Goal: Find contact information: Find contact information

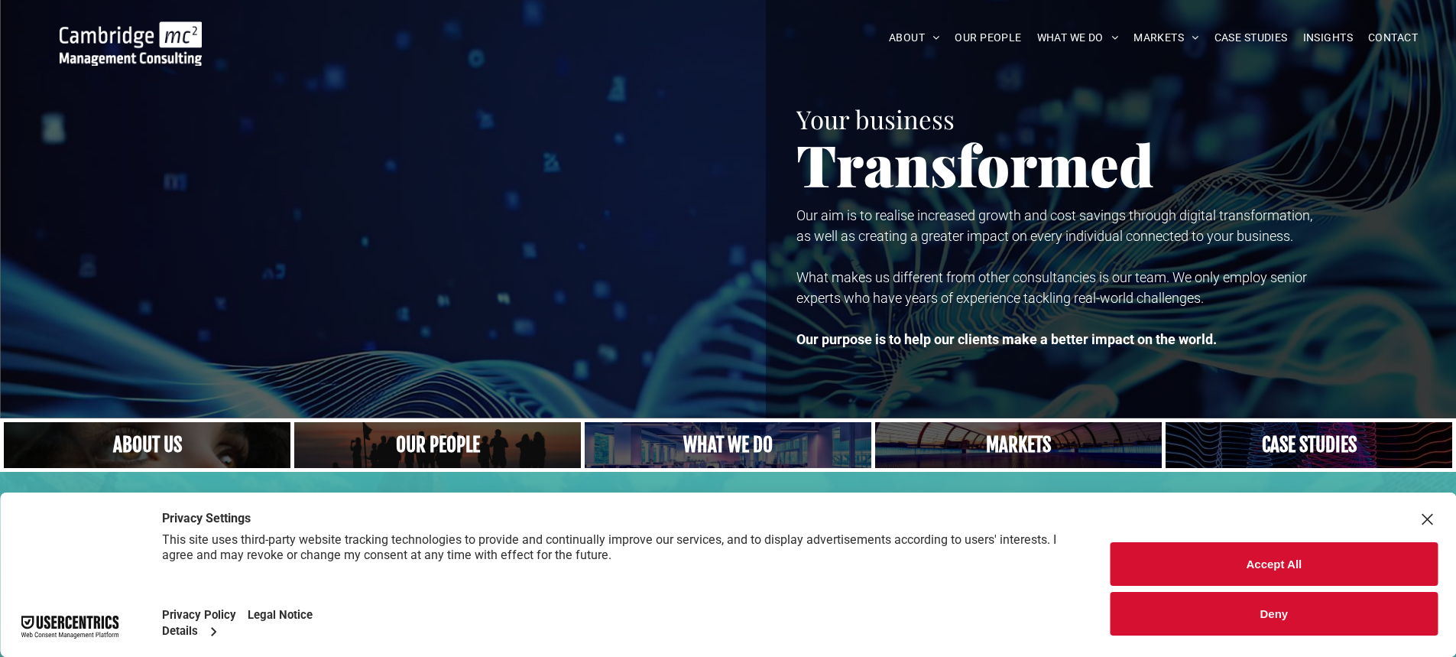
drag, startPoint x: 1285, startPoint y: 563, endPoint x: 1279, endPoint y: 554, distance: 10.4
click at [1285, 562] on button "Accept All" at bounding box center [1274, 564] width 327 height 44
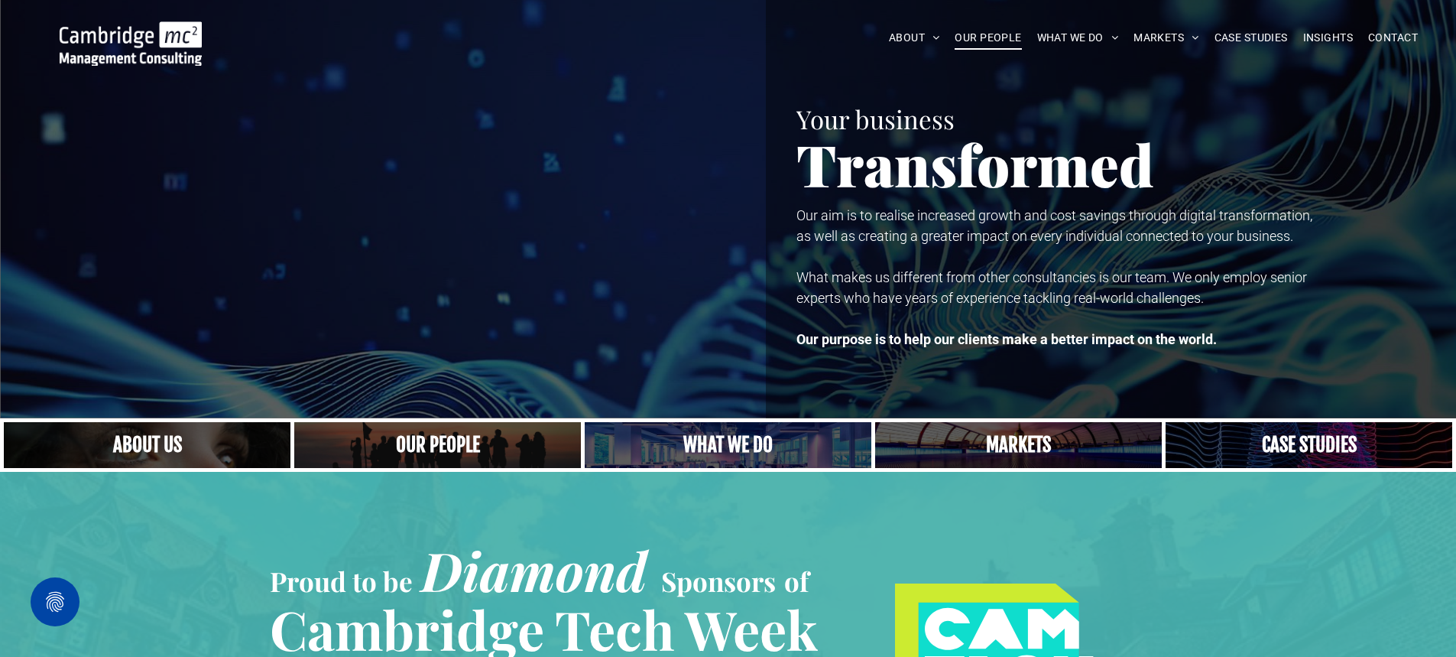
click at [983, 29] on span "OUR PEOPLE" at bounding box center [988, 38] width 67 height 24
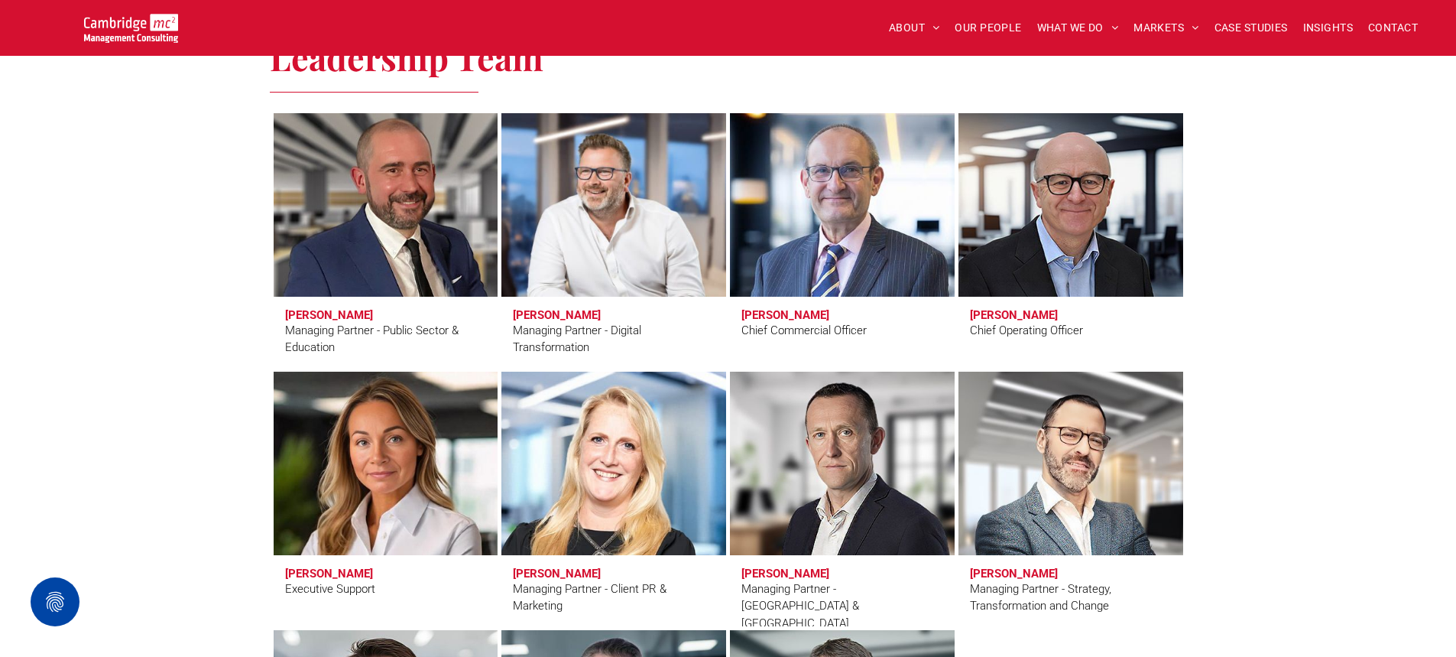
scroll to position [1070, 0]
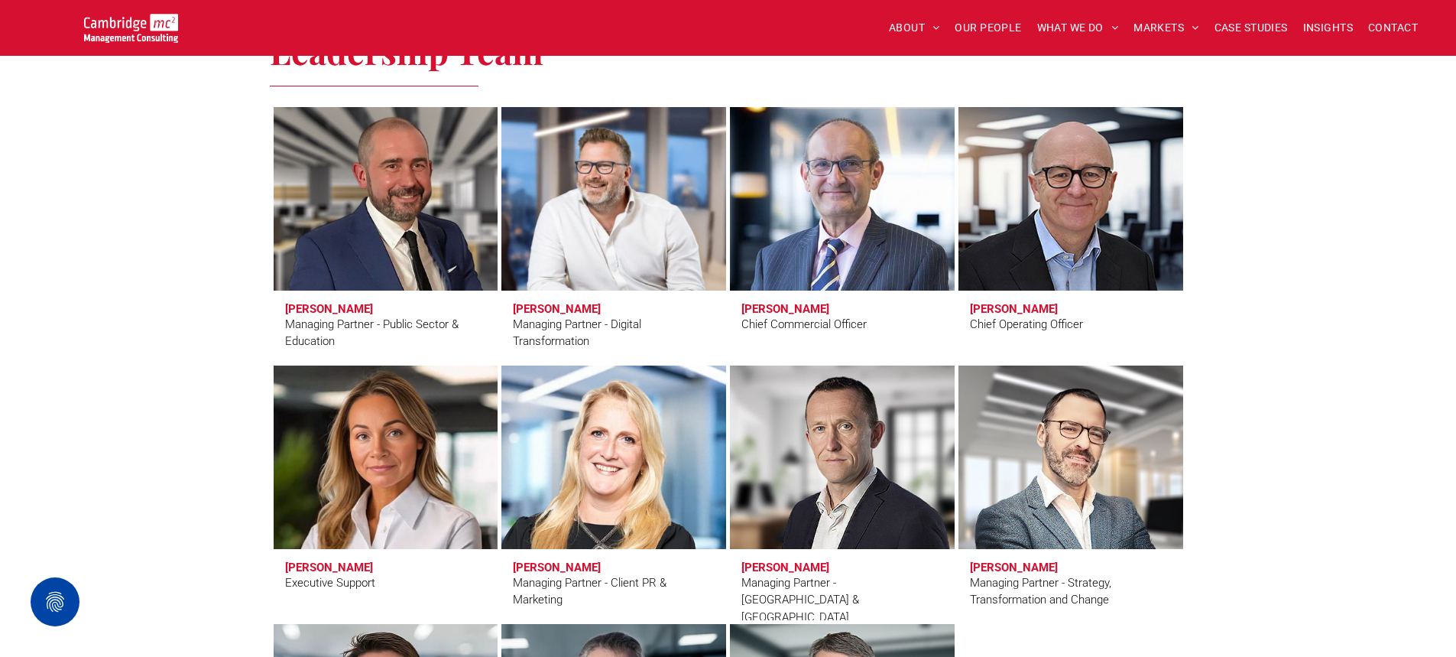
click at [1003, 307] on h3 "Andrew Fleming" at bounding box center [1014, 309] width 88 height 14
click at [1049, 205] on link at bounding box center [1071, 199] width 238 height 194
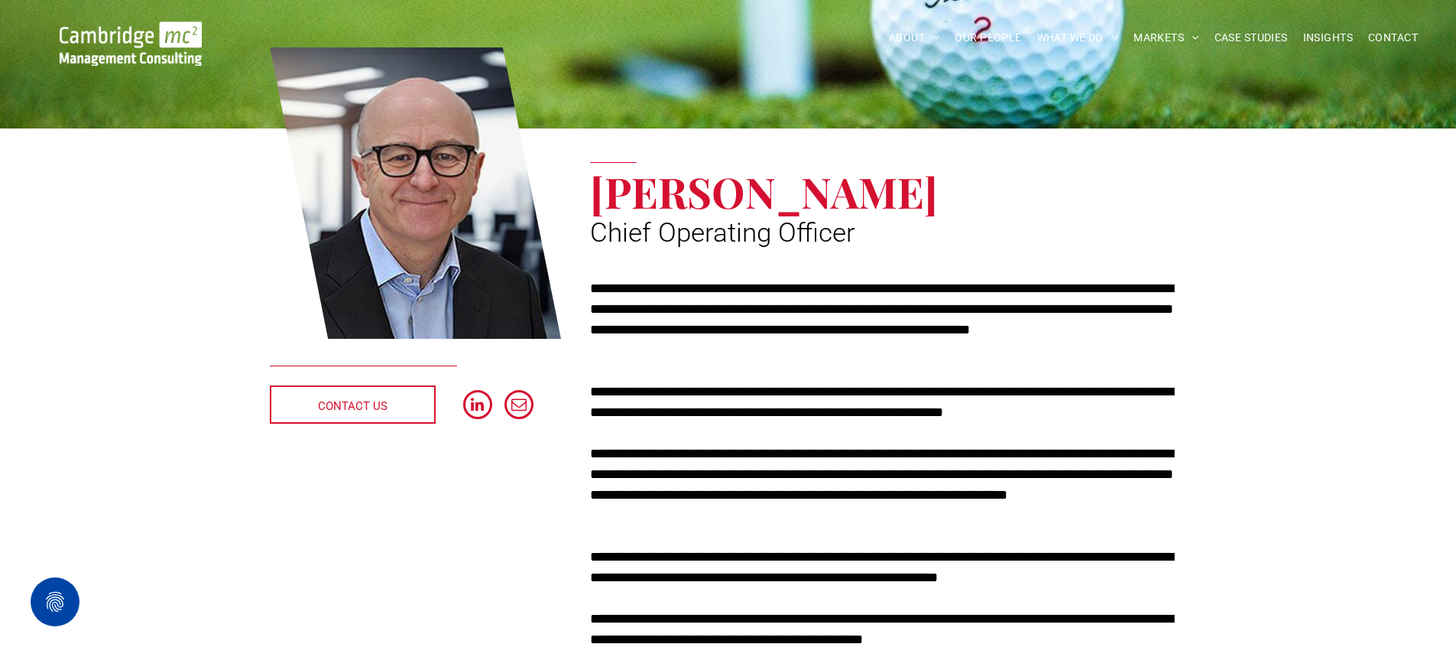
scroll to position [229, 0]
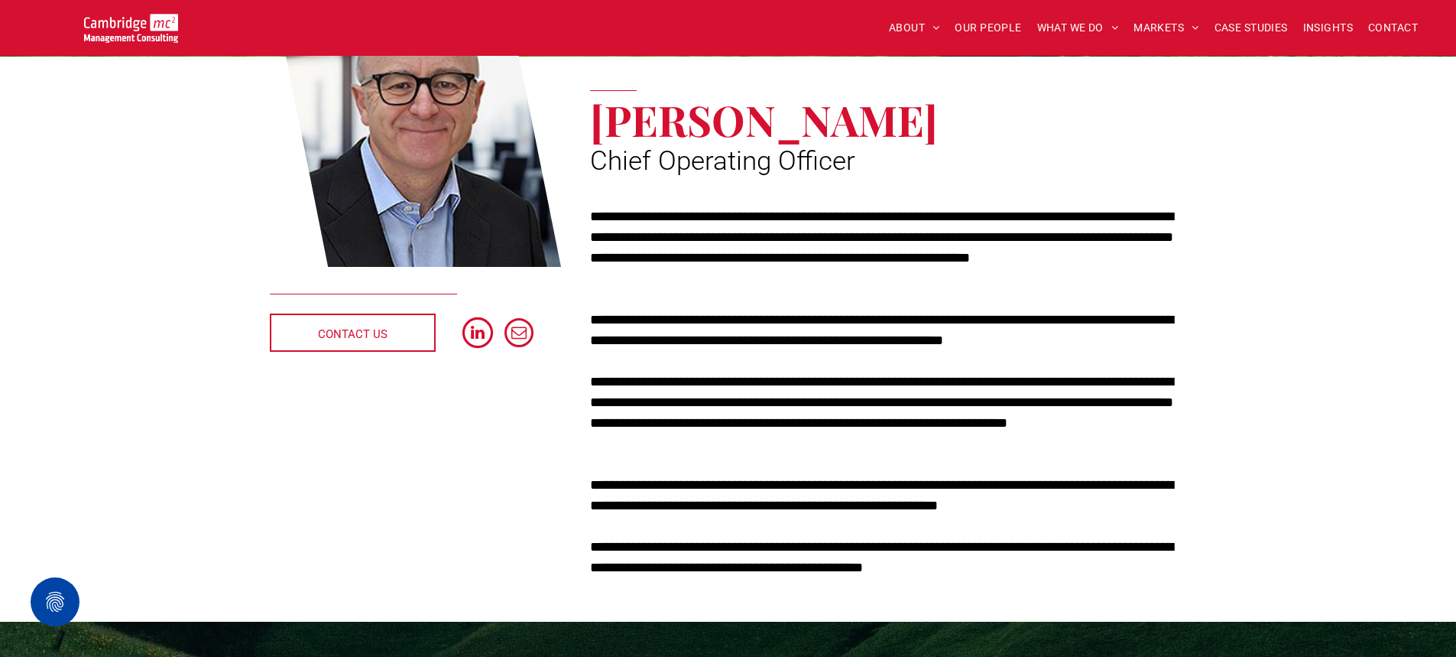
click at [480, 331] on span "linkedin" at bounding box center [477, 332] width 31 height 31
